Goal: Find specific page/section: Find specific page/section

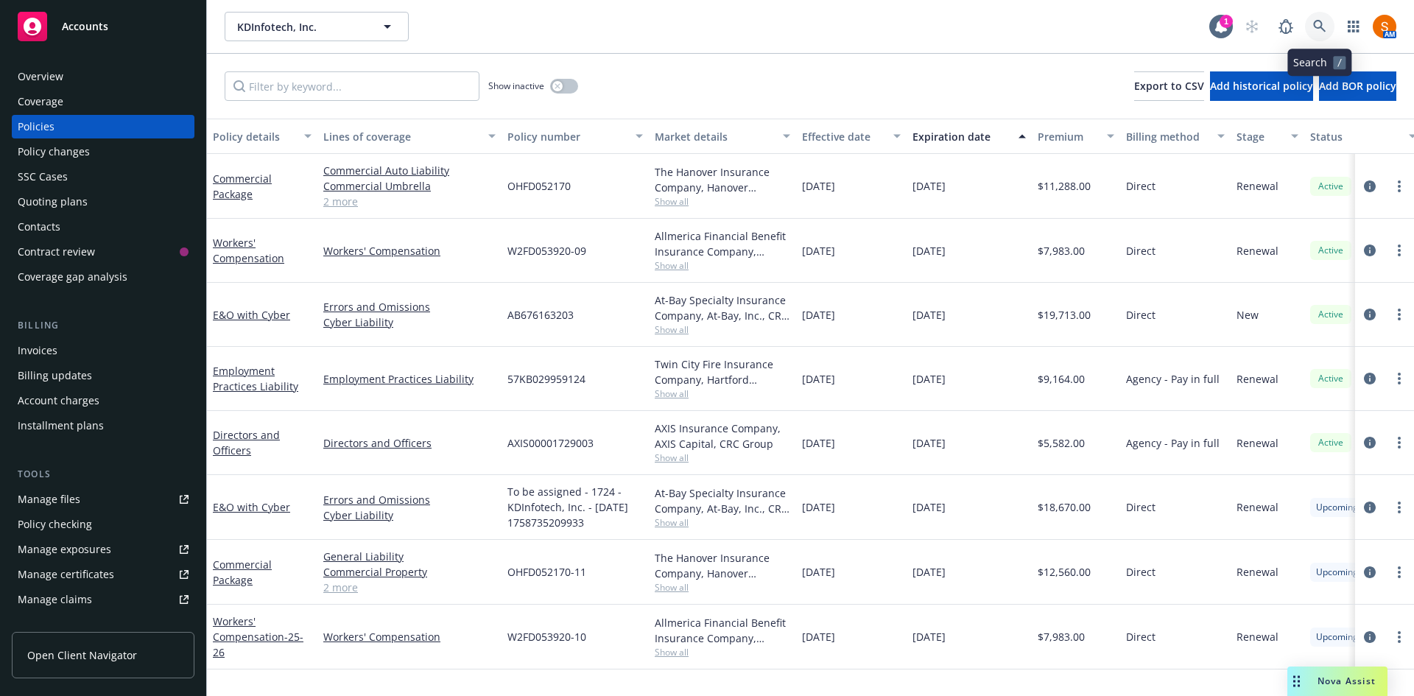
click at [942, 27] on link at bounding box center [1319, 26] width 29 height 29
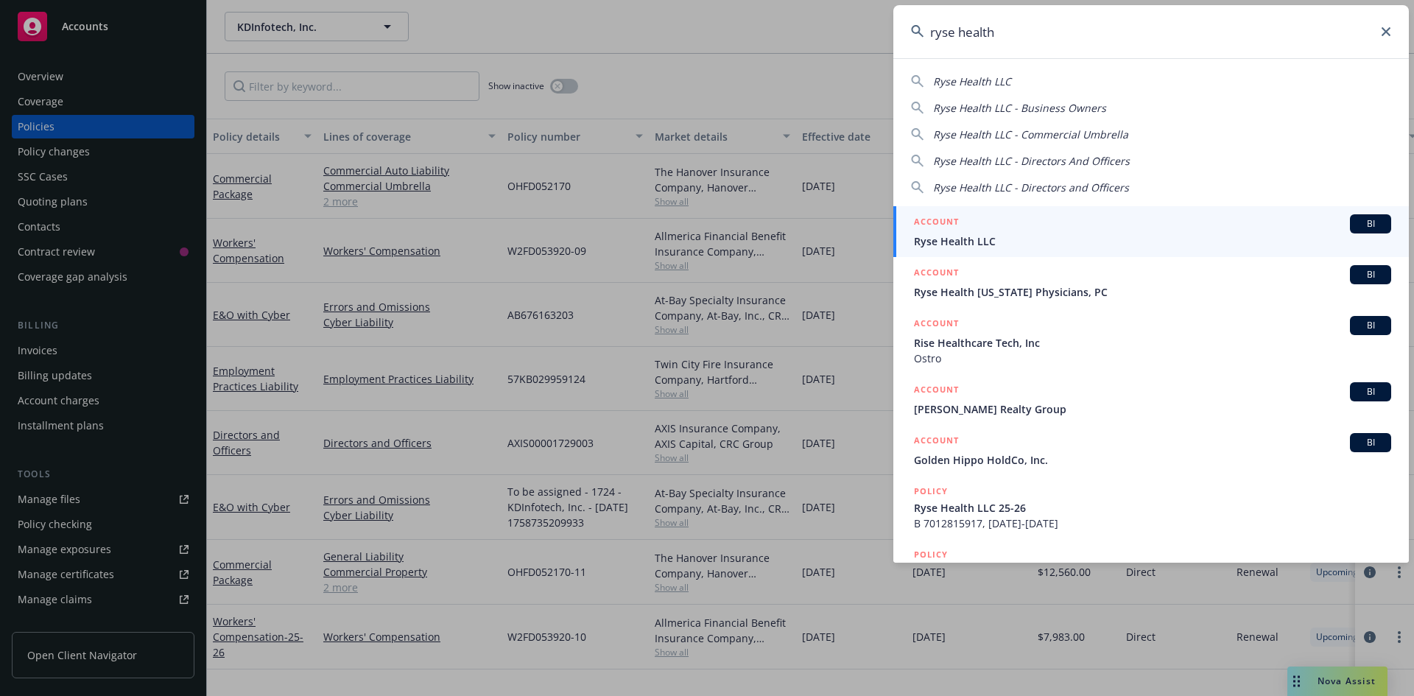
type input "ryse health"
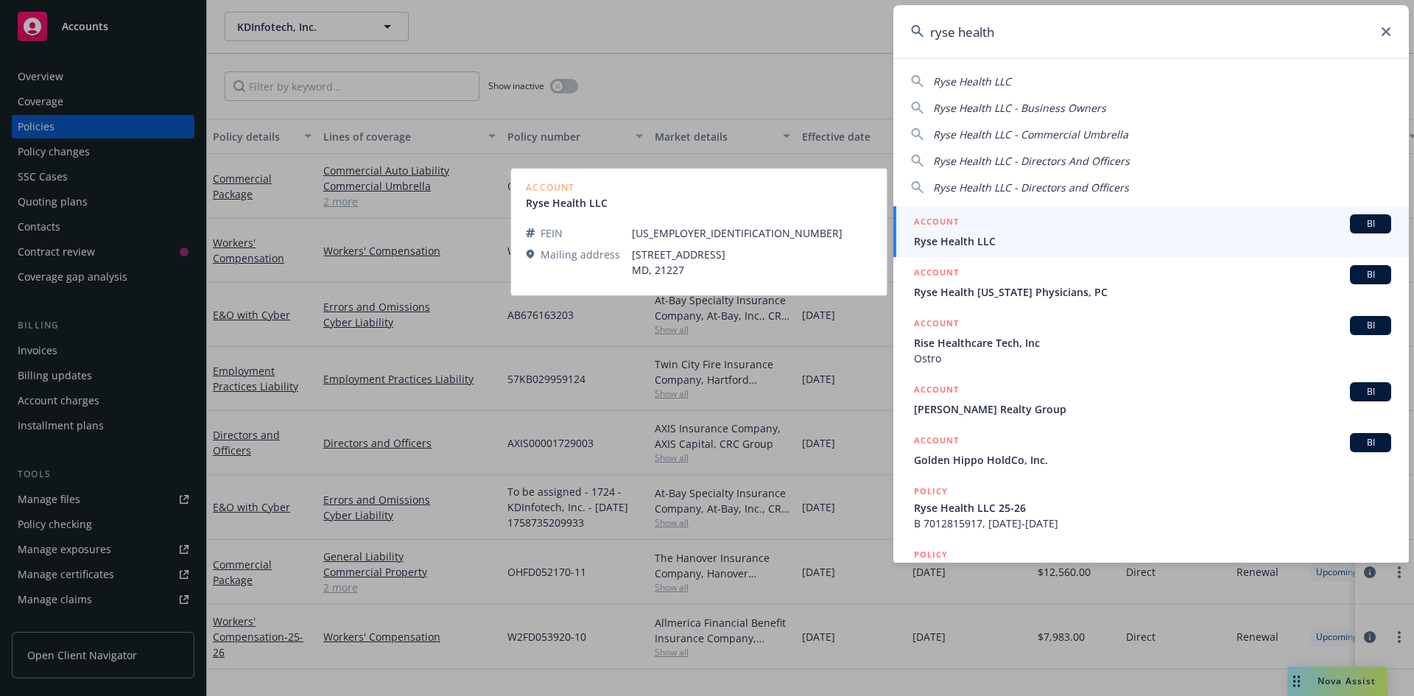
click at [942, 237] on span "Ryse Health LLC" at bounding box center [1152, 240] width 477 height 15
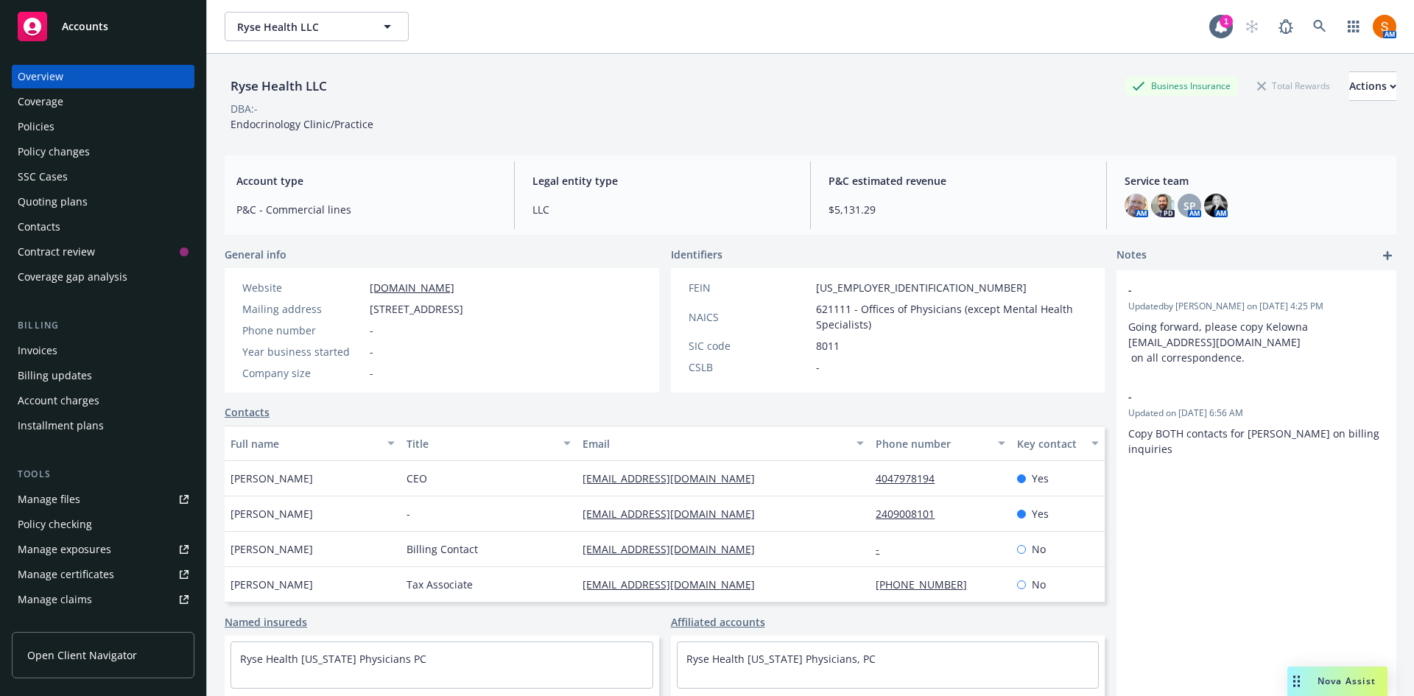
click at [60, 340] on div "Invoices" at bounding box center [103, 351] width 171 height 24
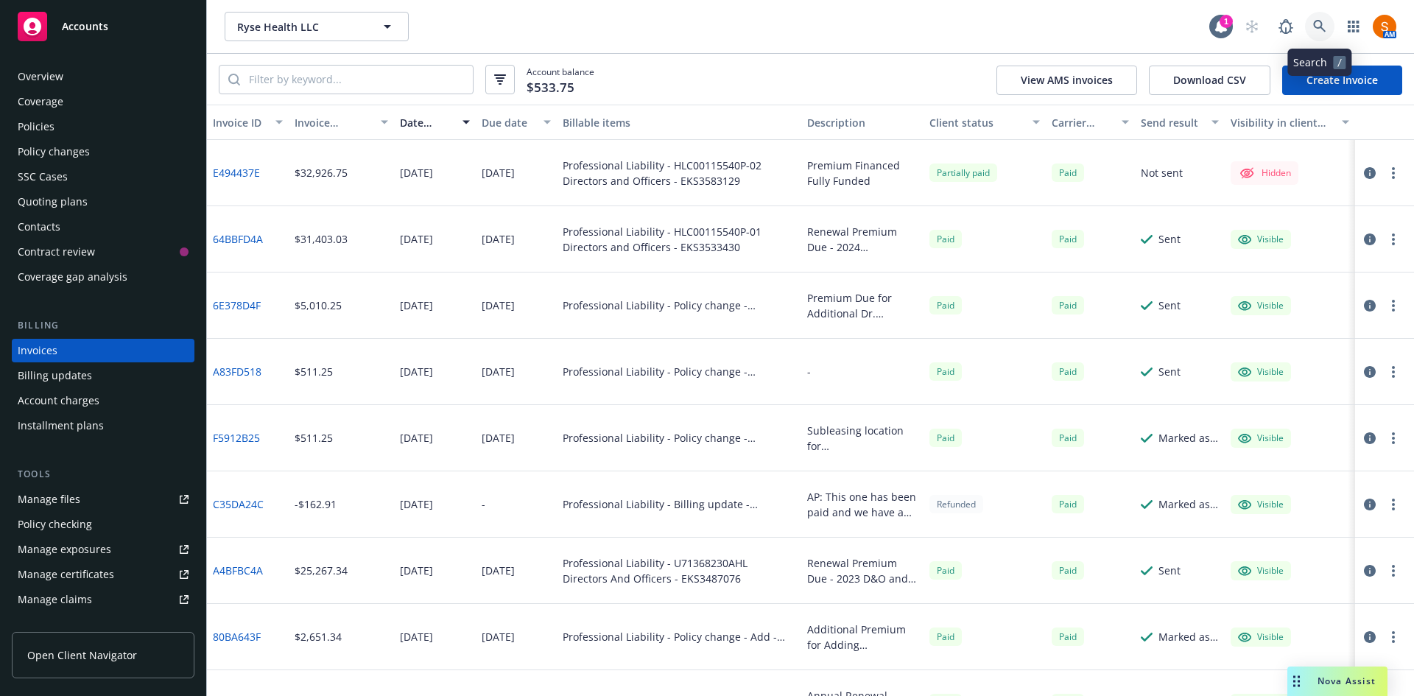
click at [942, 22] on icon at bounding box center [1319, 26] width 13 height 13
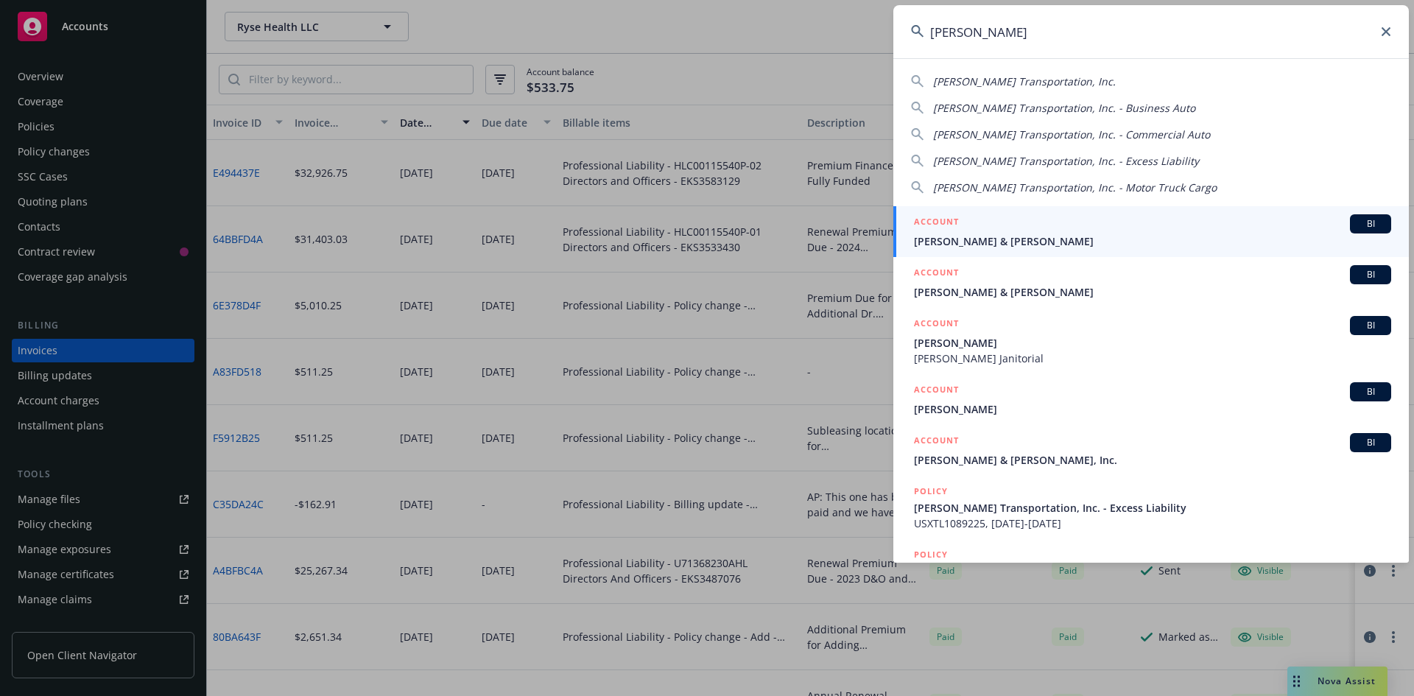
click at [942, 88] on span "[PERSON_NAME] Transportation, Inc." at bounding box center [1024, 81] width 183 height 14
type input "[PERSON_NAME] Transportation, Inc."
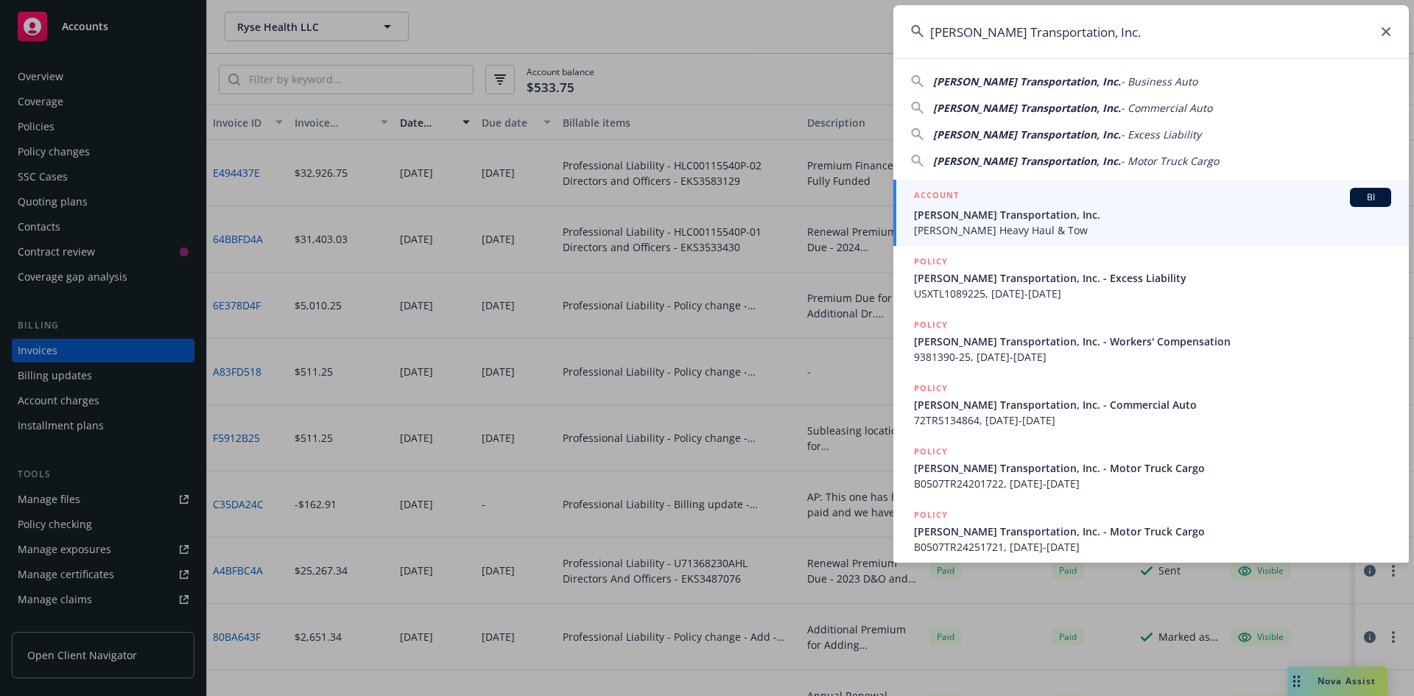
click at [942, 220] on span "[PERSON_NAME] Transportation, Inc." at bounding box center [1152, 214] width 477 height 15
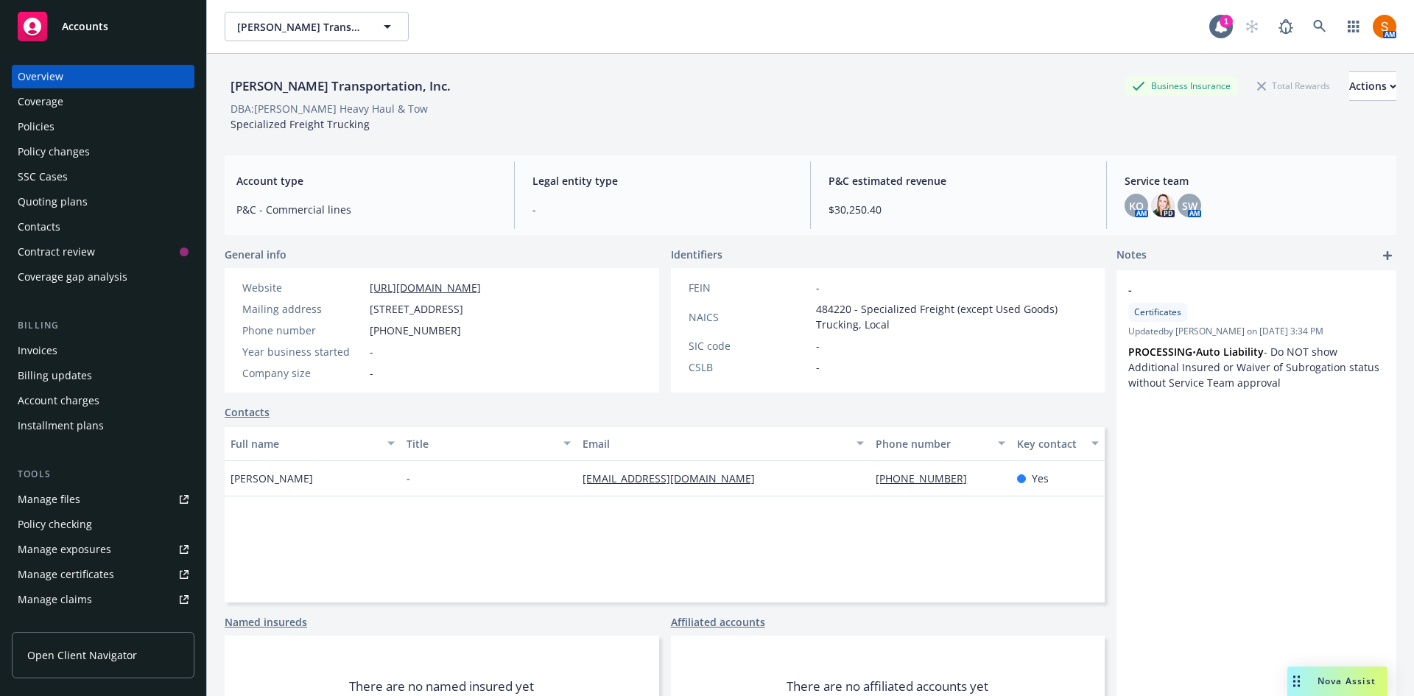
click at [85, 340] on div "Invoices" at bounding box center [103, 351] width 171 height 24
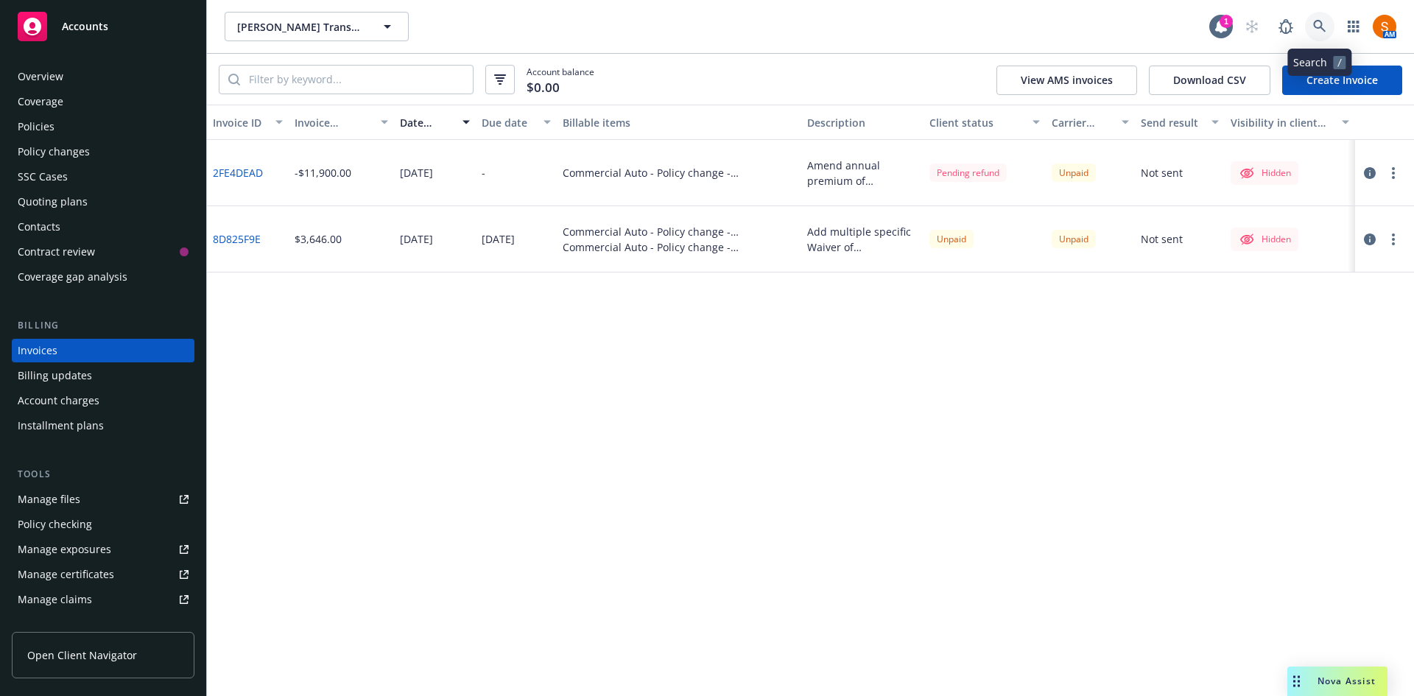
click at [942, 31] on icon at bounding box center [1319, 26] width 13 height 13
